Goal: Check status: Check status

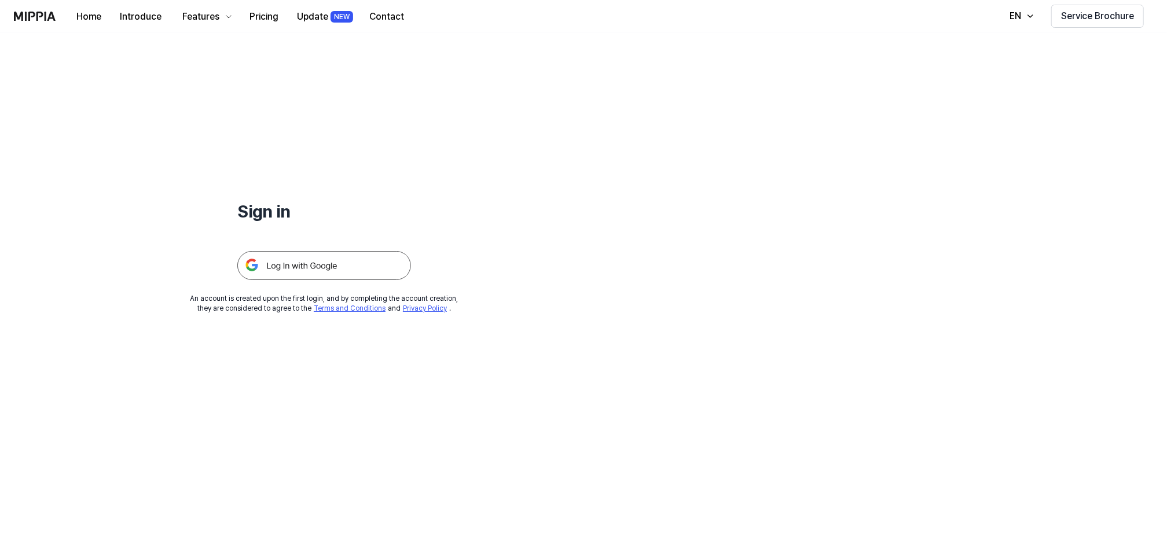
click at [318, 261] on img at bounding box center [324, 265] width 174 height 29
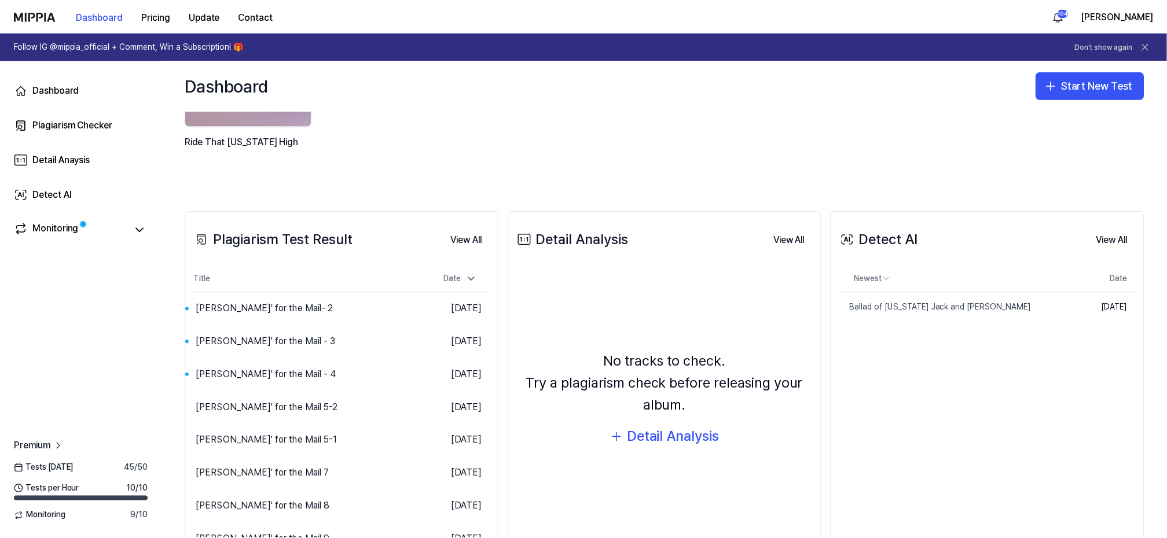
scroll to position [155, 0]
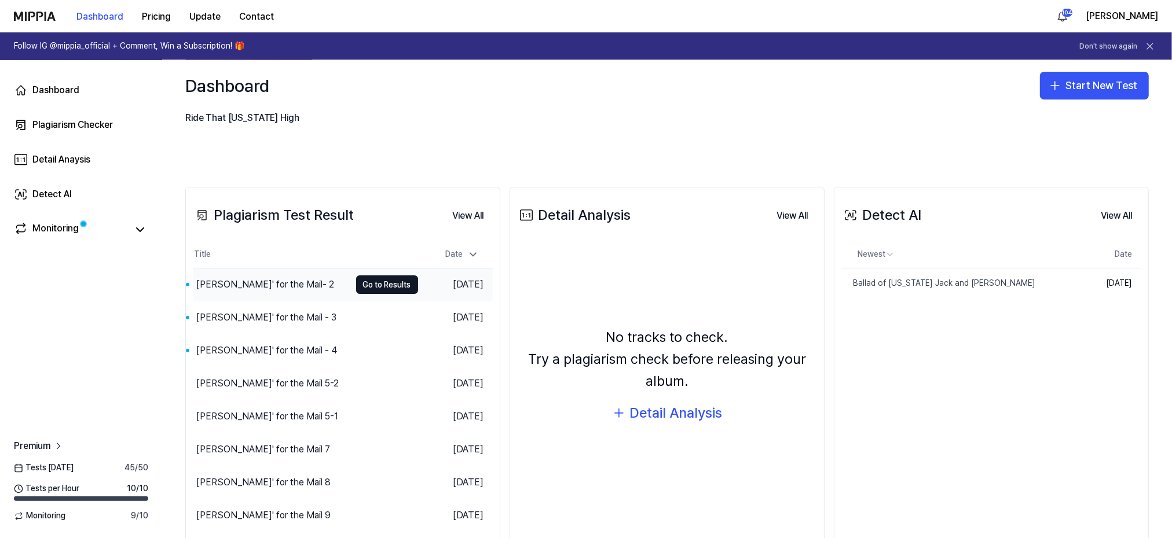
click at [240, 284] on div "[PERSON_NAME]' for the Mail- 2" at bounding box center [265, 285] width 138 height 14
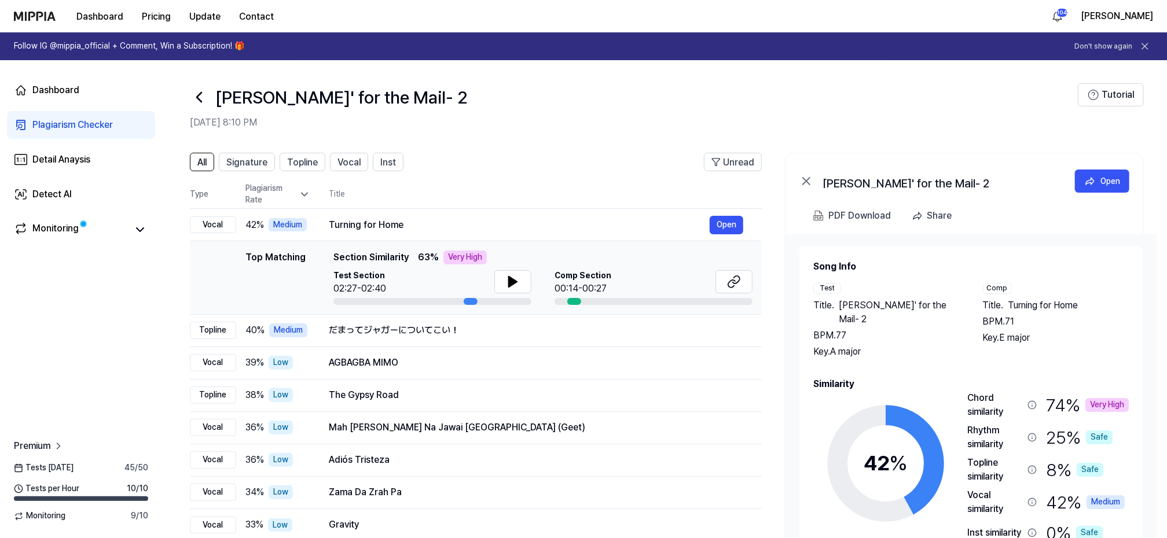
click at [198, 96] on icon at bounding box center [199, 97] width 5 height 9
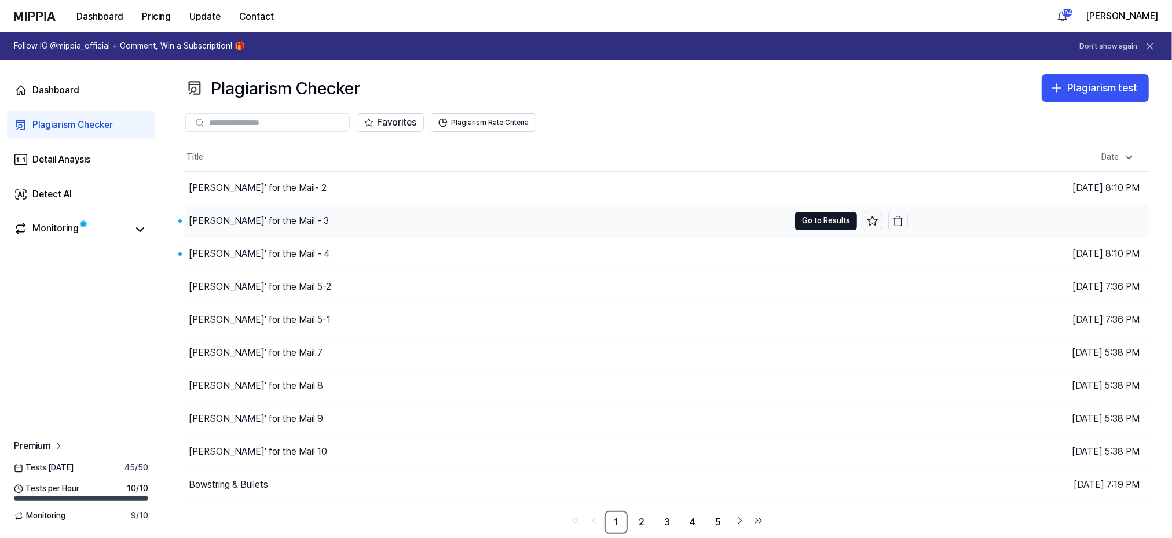
click at [228, 219] on div "[PERSON_NAME]' for the Mail - 3" at bounding box center [259, 221] width 140 height 14
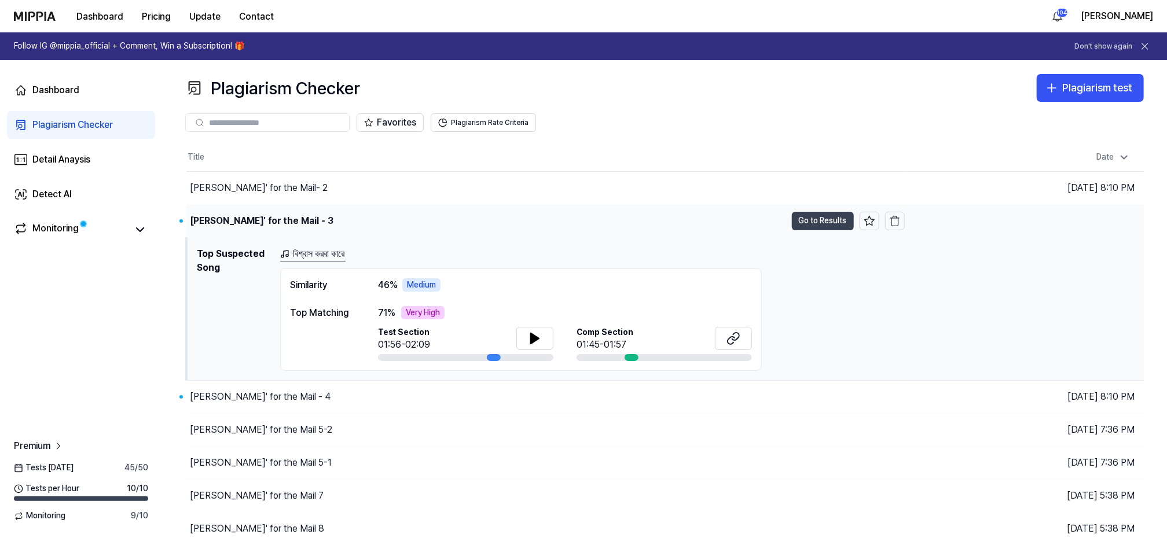
click at [824, 215] on button "Go to Results" at bounding box center [823, 221] width 62 height 19
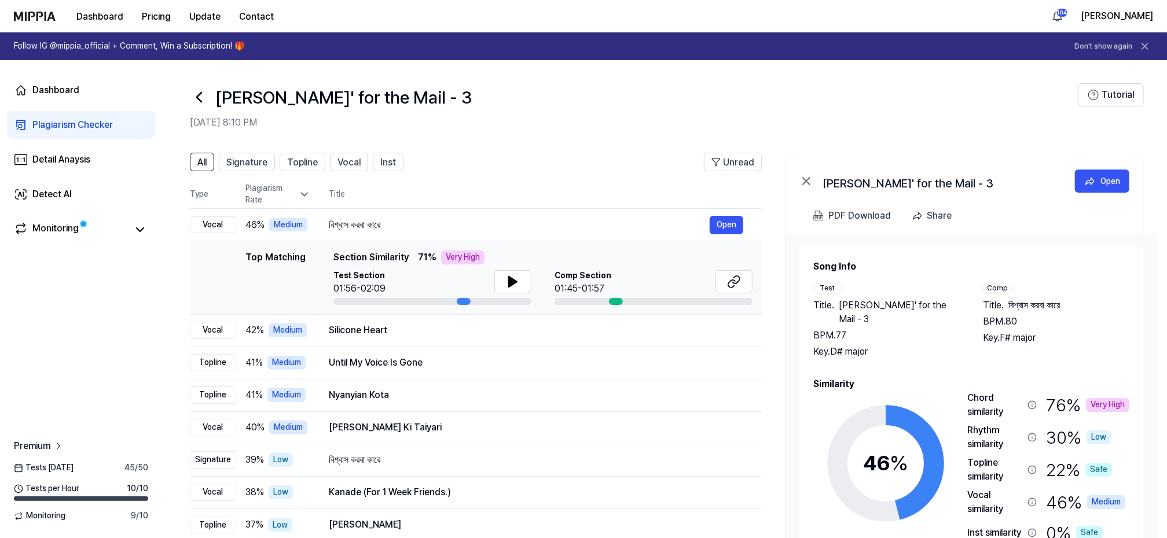
click at [193, 94] on icon at bounding box center [199, 97] width 19 height 19
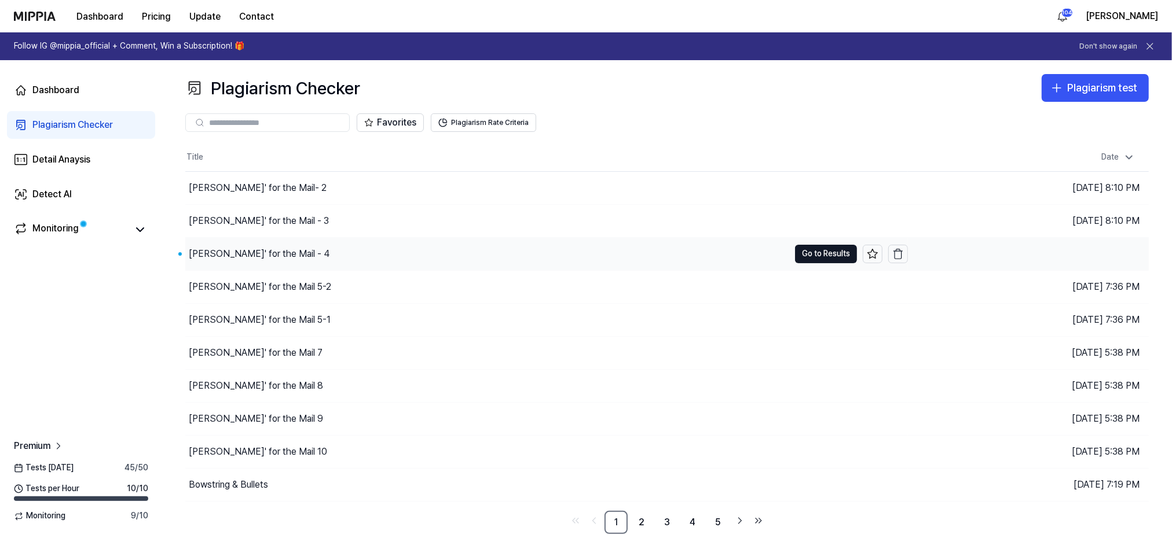
click at [223, 254] on div "Ridin' for the Mail - 4" at bounding box center [259, 254] width 141 height 14
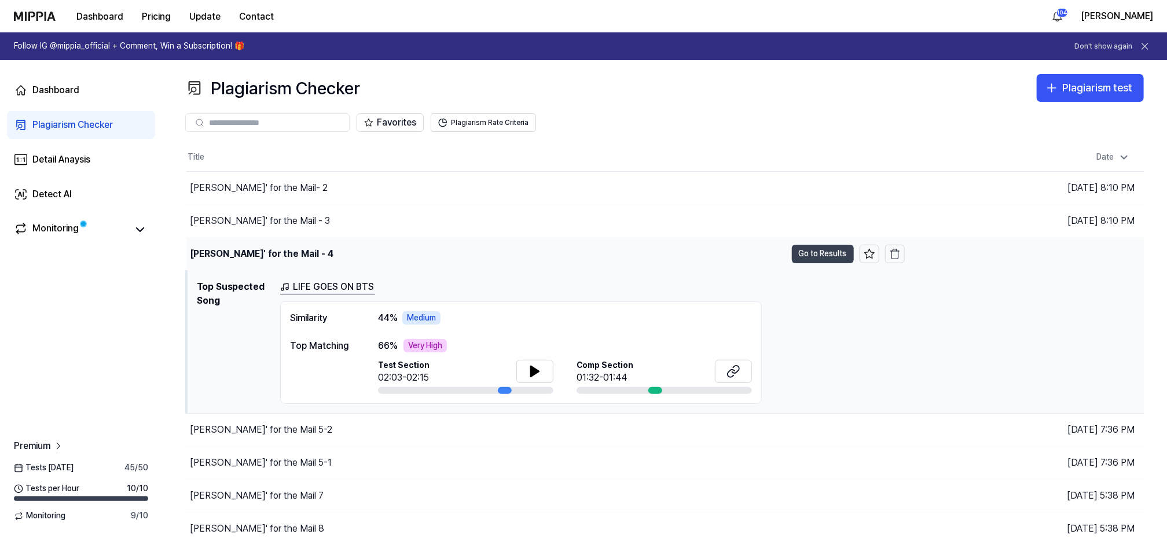
click at [815, 256] on button "Go to Results" at bounding box center [823, 254] width 62 height 19
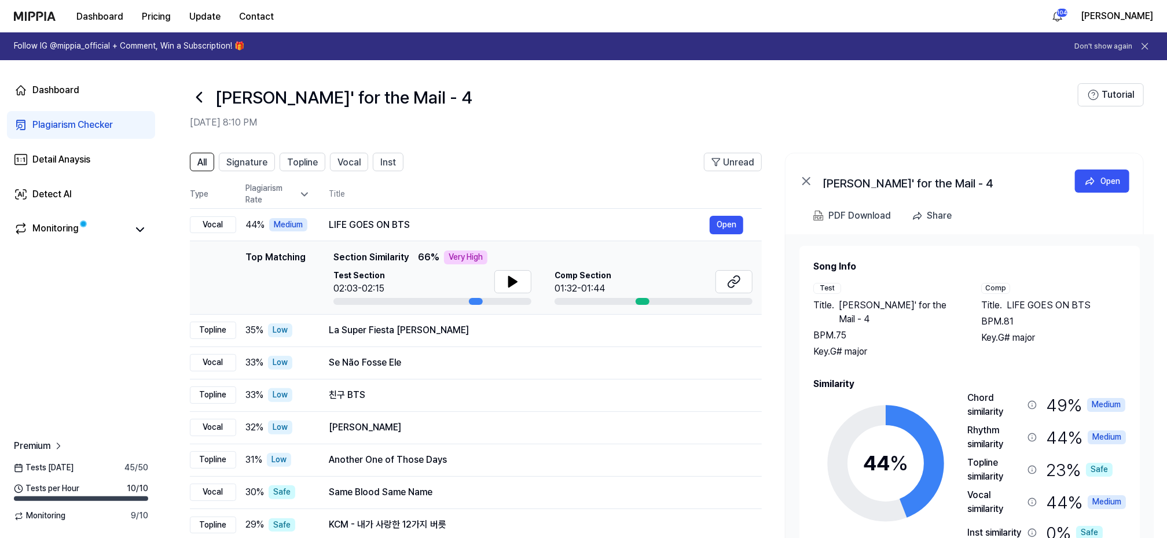
click at [201, 89] on icon at bounding box center [199, 97] width 19 height 19
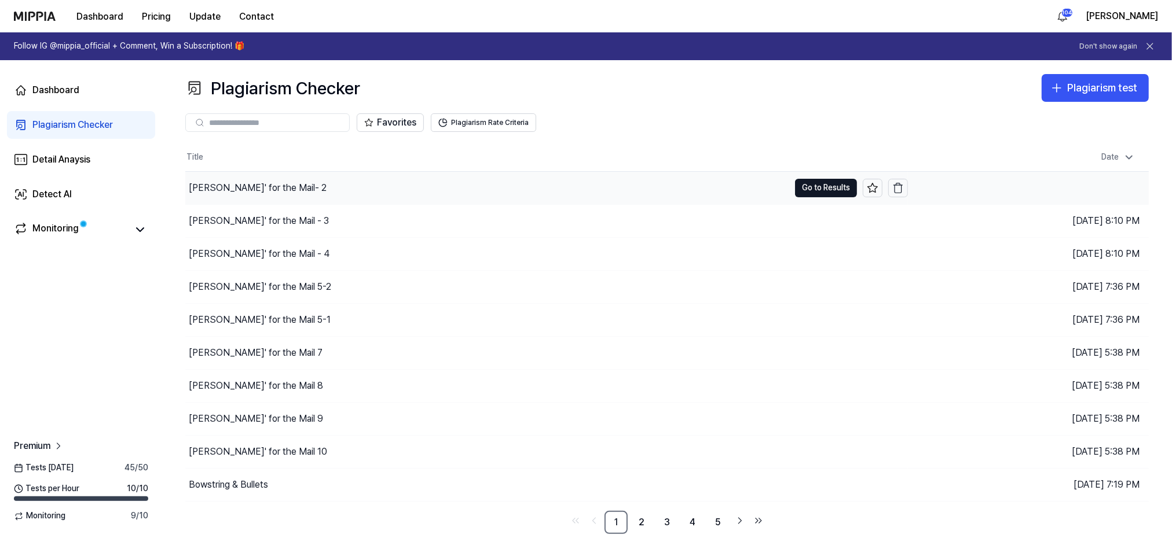
click at [236, 187] on div "Ridin' for the Mail- 2" at bounding box center [258, 188] width 138 height 14
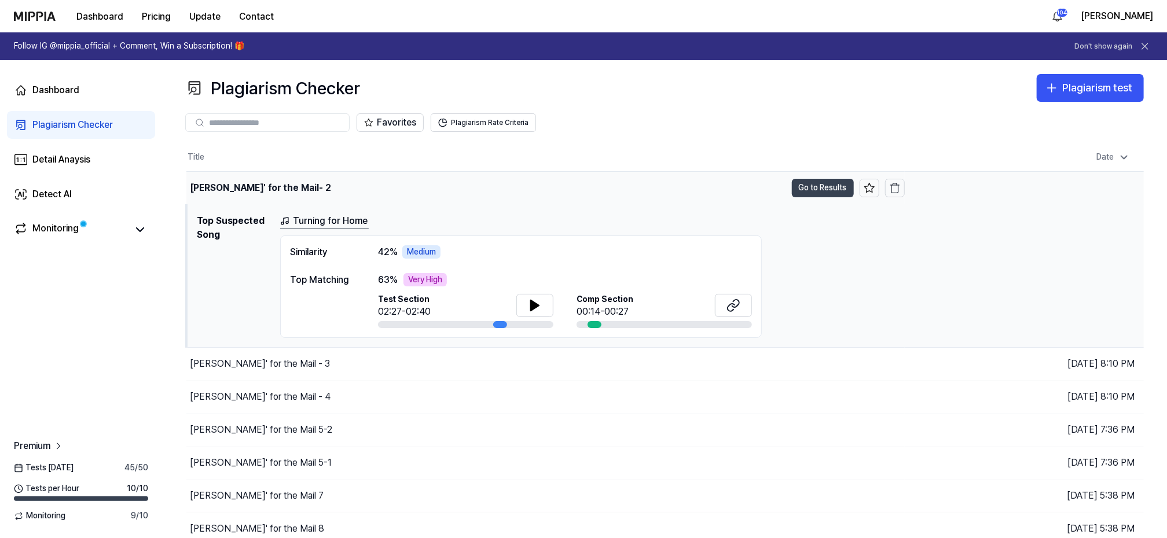
click at [815, 185] on button "Go to Results" at bounding box center [823, 188] width 62 height 19
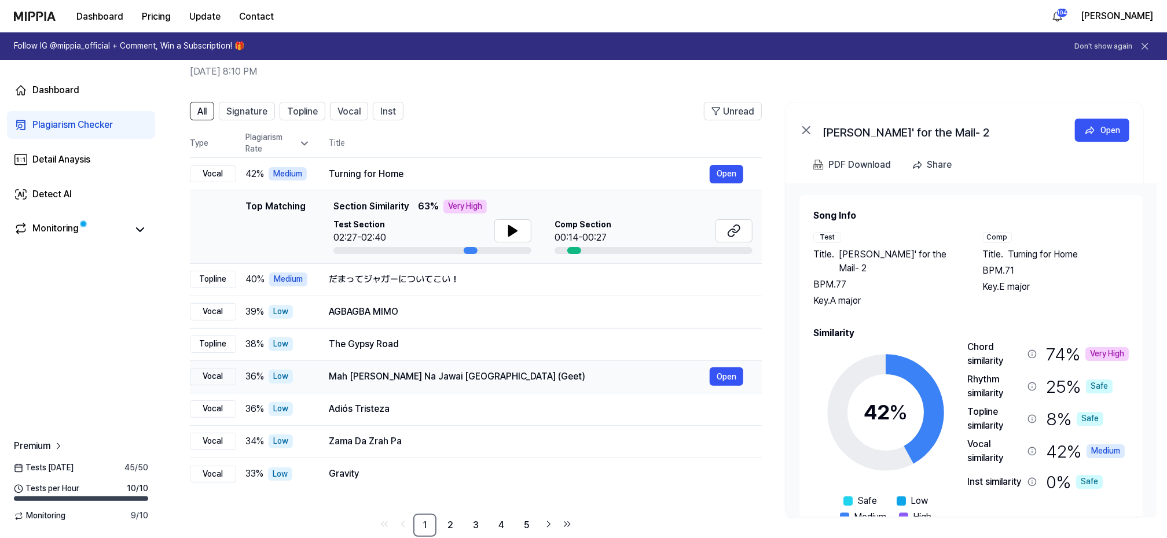
scroll to position [73, 0]
